Goal: Task Accomplishment & Management: Use online tool/utility

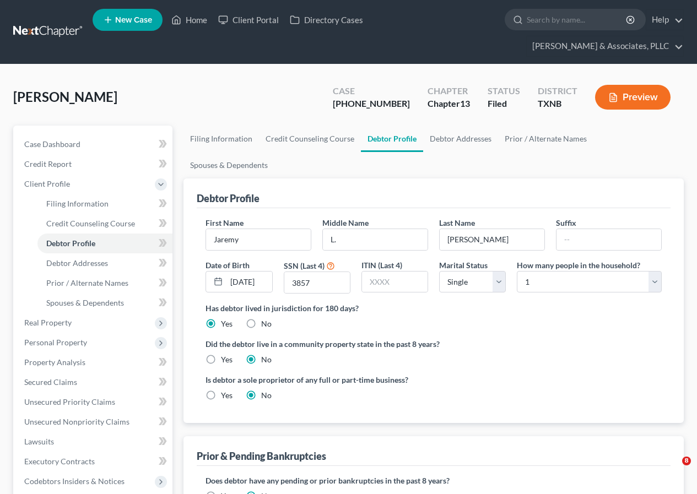
select select "0"
drag, startPoint x: 198, startPoint y: 23, endPoint x: 213, endPoint y: 64, distance: 44.5
click at [198, 23] on link "Home" at bounding box center [189, 20] width 47 height 20
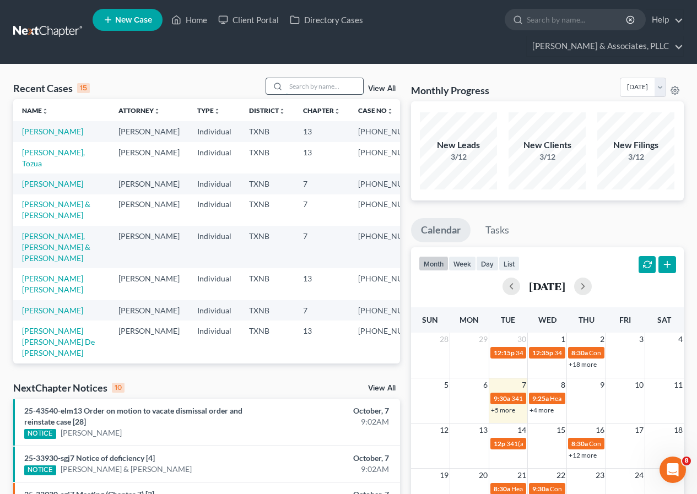
click at [319, 84] on input "search" at bounding box center [324, 86] width 77 height 16
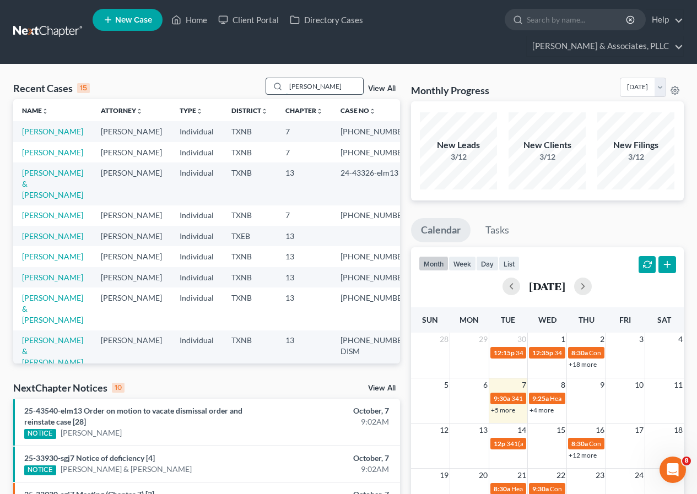
type input "[PERSON_NAME]"
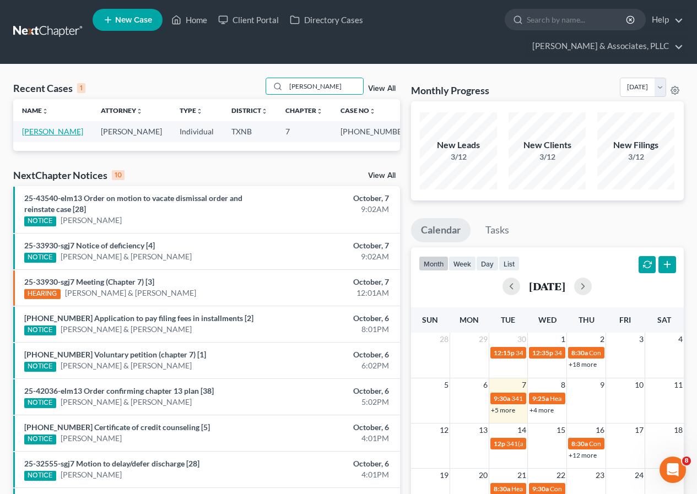
click at [49, 128] on link "[PERSON_NAME]" at bounding box center [52, 131] width 61 height 9
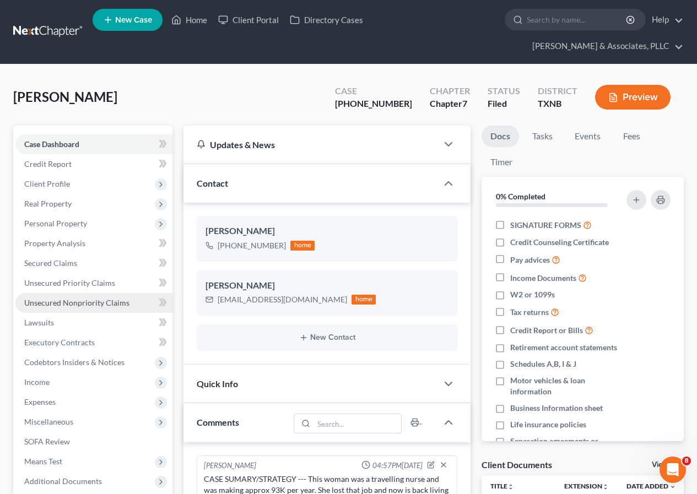
scroll to position [163, 0]
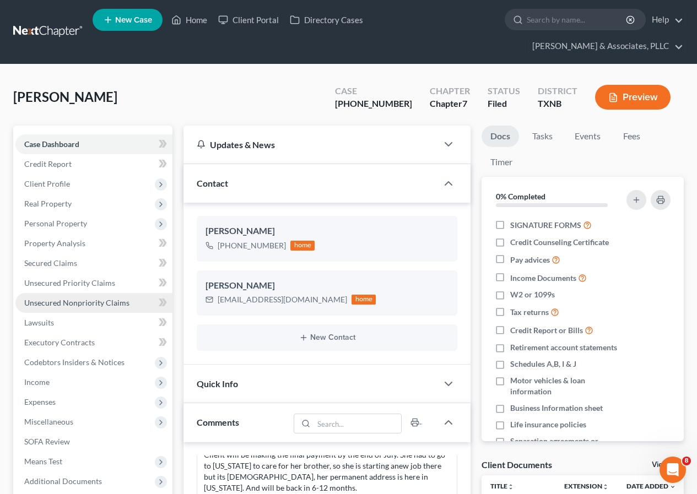
click at [81, 303] on span "Unsecured Nonpriority Claims" at bounding box center [76, 302] width 105 height 9
